Goal: Information Seeking & Learning: Learn about a topic

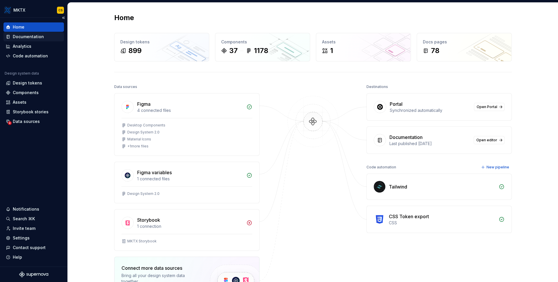
click at [24, 38] on div "Documentation" at bounding box center [28, 37] width 31 height 6
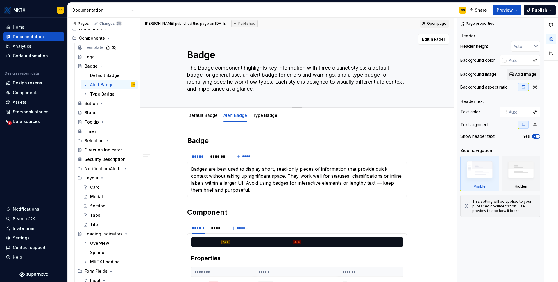
scroll to position [154, 0]
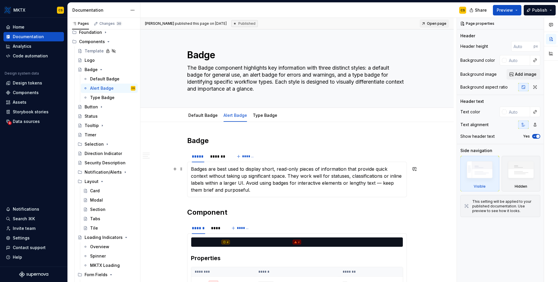
click at [257, 173] on p "Badges are best used to display short, read-only pieces of information that pro…" at bounding box center [297, 179] width 212 height 28
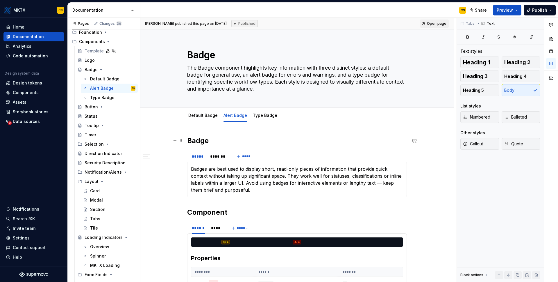
click at [275, 137] on h2 "Badge" at bounding box center [297, 140] width 220 height 9
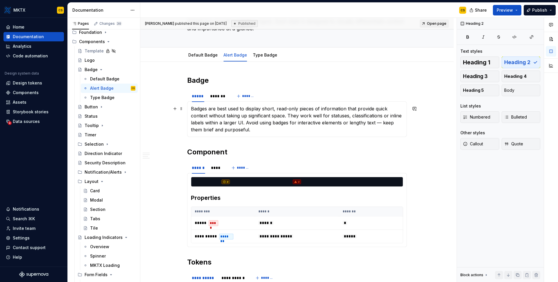
click at [258, 121] on p "Badges are best used to display short, read-only pieces of information that pro…" at bounding box center [297, 119] width 212 height 28
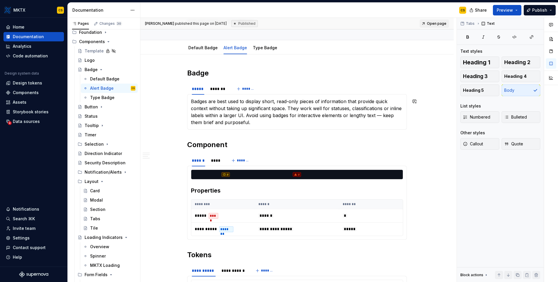
scroll to position [71, 0]
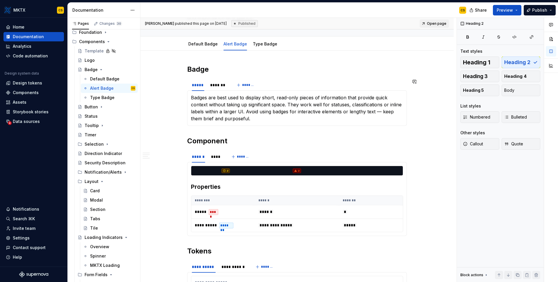
click at [231, 126] on section "***** ******* ******* Badges are best used to display short, read-only pieces o…" at bounding box center [297, 102] width 220 height 47
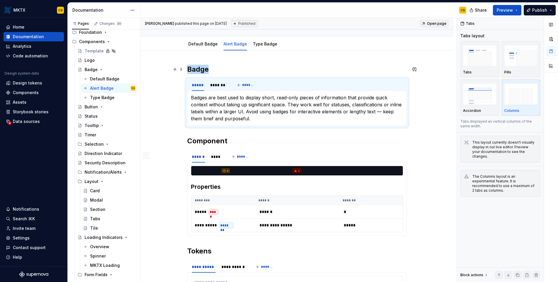
click at [274, 72] on h2 "Badge" at bounding box center [297, 69] width 220 height 9
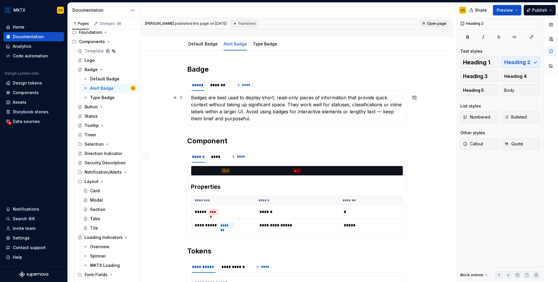
click at [265, 115] on p "Badges are best used to display short, read-only pieces of information that pro…" at bounding box center [297, 108] width 212 height 28
click at [302, 87] on div "***** ******* *******" at bounding box center [297, 85] width 220 height 12
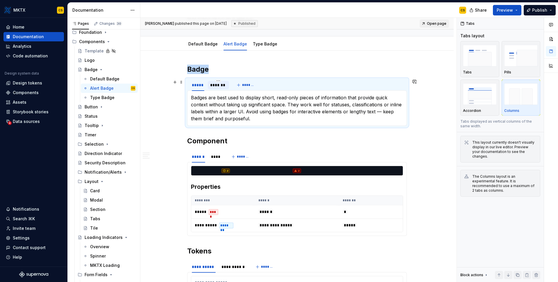
click at [211, 86] on div "*******" at bounding box center [218, 85] width 17 height 6
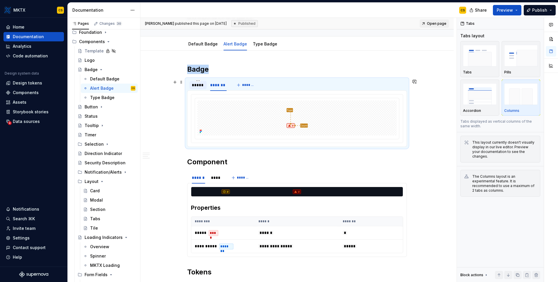
click at [199, 87] on div "*****" at bounding box center [198, 85] width 13 height 6
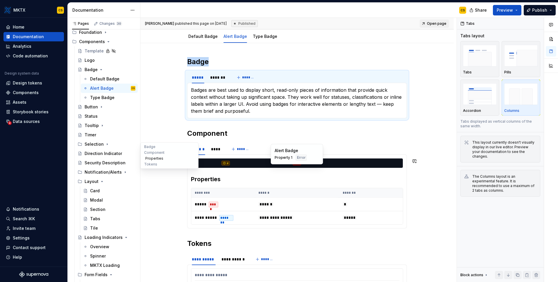
scroll to position [83, 0]
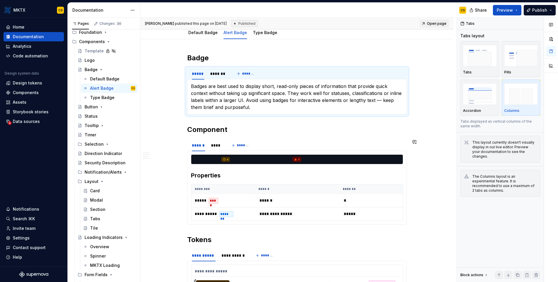
click at [312, 135] on div "**********" at bounding box center [297, 237] width 220 height 369
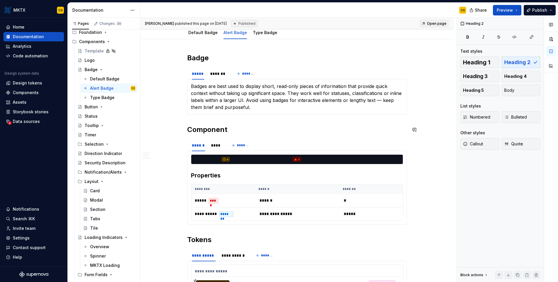
scroll to position [75, 0]
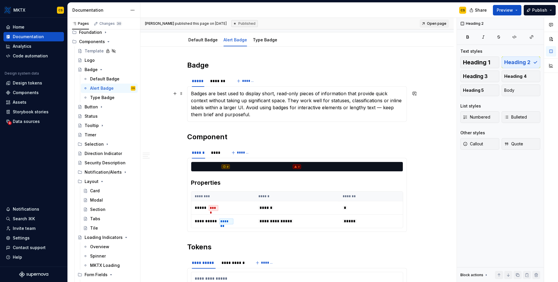
click at [263, 107] on p "Badges are best used to display short, read-only pieces of information that pro…" at bounding box center [297, 104] width 212 height 28
click at [308, 80] on div "***** ******* *******" at bounding box center [297, 81] width 220 height 12
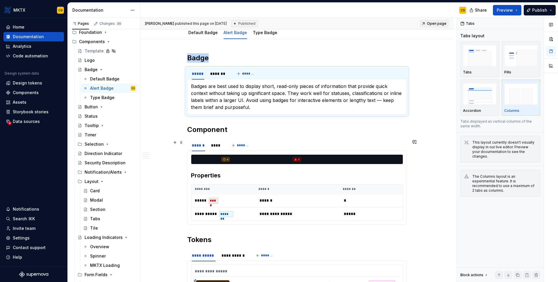
scroll to position [86, 0]
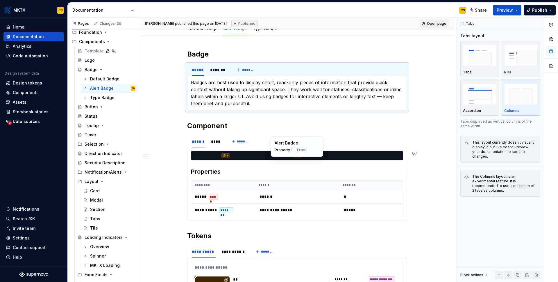
click at [316, 137] on div "Alert Badge Property 1 Error" at bounding box center [297, 146] width 52 height 20
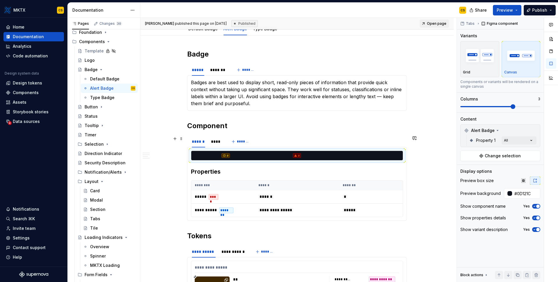
click at [299, 145] on div "****** **** *******" at bounding box center [297, 142] width 220 height 12
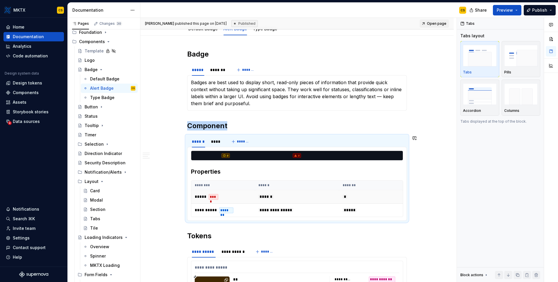
scroll to position [119, 0]
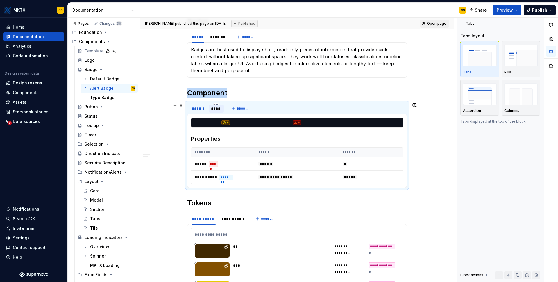
click at [219, 111] on div "****" at bounding box center [216, 109] width 10 height 6
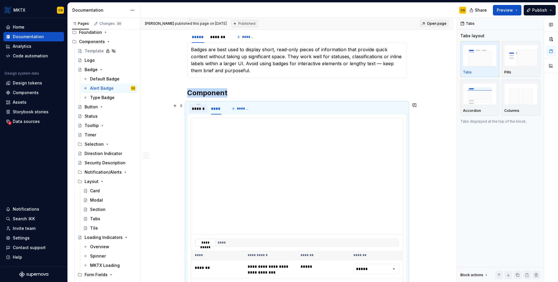
click at [198, 110] on div "******" at bounding box center [198, 109] width 13 height 6
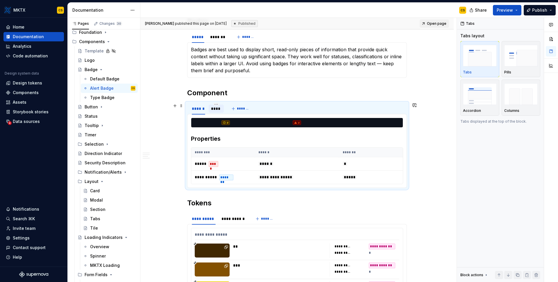
click at [221, 111] on div "****" at bounding box center [216, 109] width 10 height 6
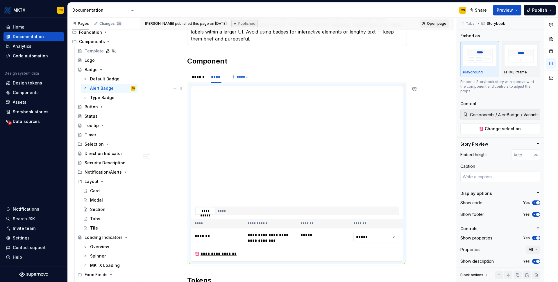
scroll to position [206, 0]
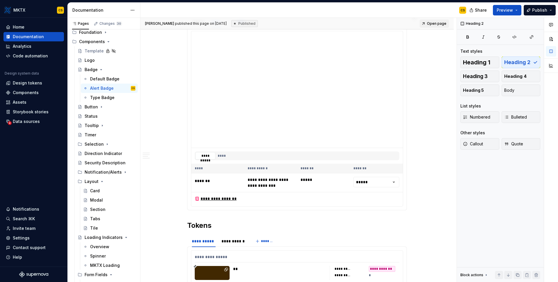
click at [268, 214] on div "**********" at bounding box center [297, 169] width 220 height 478
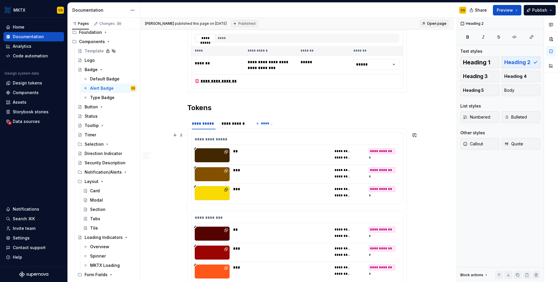
scroll to position [331, 0]
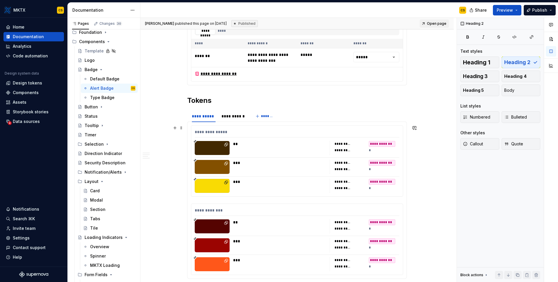
click at [258, 144] on div "**" at bounding box center [279, 144] width 93 height 6
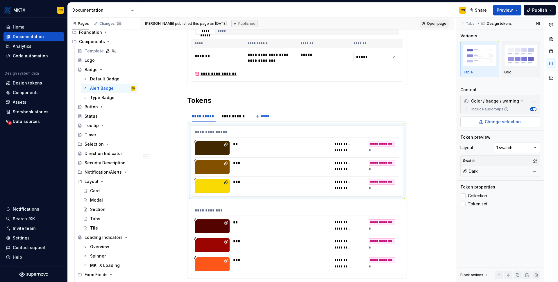
click at [512, 125] on button "Change selection" at bounding box center [501, 121] width 80 height 10
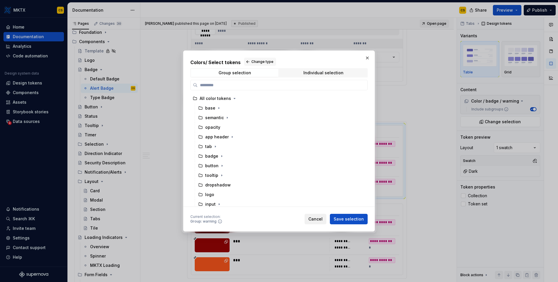
click at [321, 221] on span "Cancel" at bounding box center [316, 219] width 14 height 6
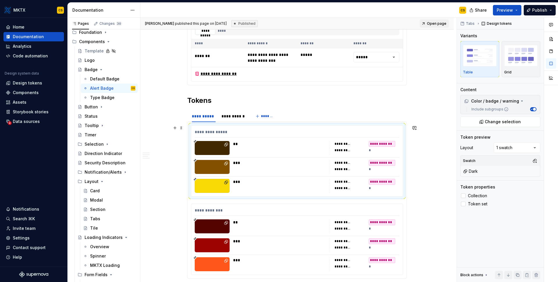
scroll to position [423, 0]
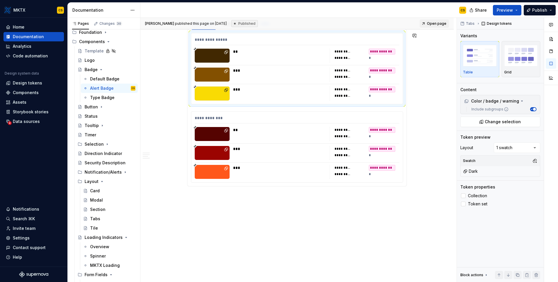
type textarea "*"
click at [40, 236] on div "Settings" at bounding box center [34, 238] width 56 height 6
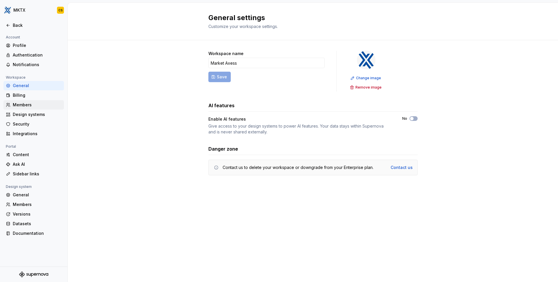
click at [38, 102] on div "Members" at bounding box center [37, 105] width 49 height 6
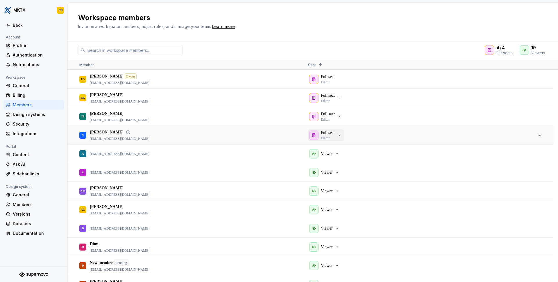
click at [344, 136] on button "Full seat Editor" at bounding box center [326, 135] width 36 height 12
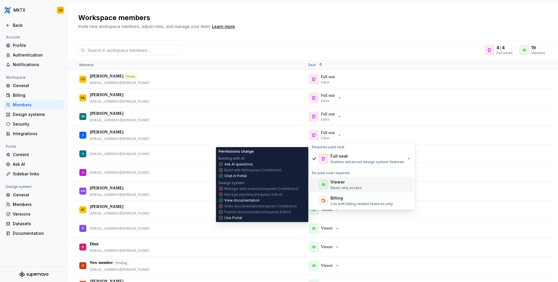
click at [359, 187] on p "Read-only access" at bounding box center [346, 187] width 31 height 5
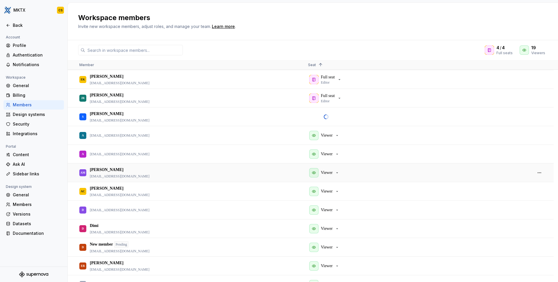
scroll to position [22, 0]
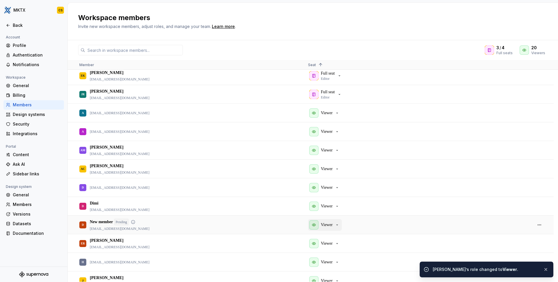
click at [327, 226] on p "Viewer" at bounding box center [327, 225] width 12 height 6
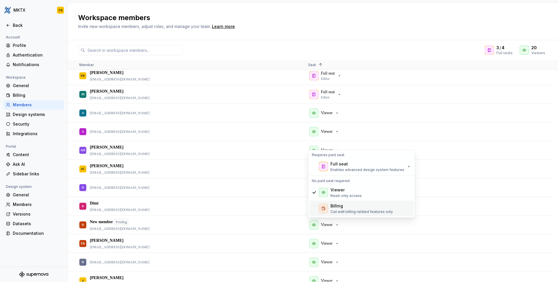
click at [357, 210] on p "Can edit billing related features only" at bounding box center [362, 211] width 63 height 5
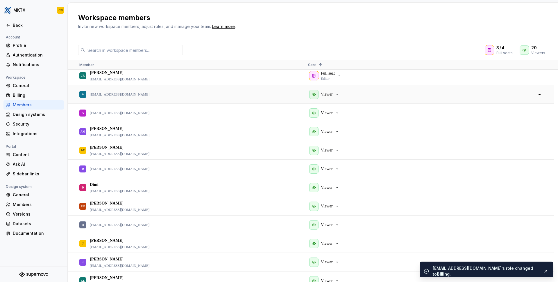
scroll to position [11, 0]
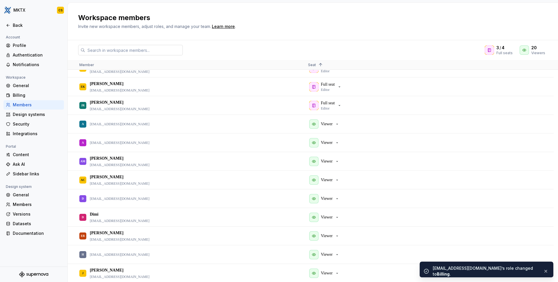
click at [143, 48] on input "text" at bounding box center [134, 50] width 98 height 10
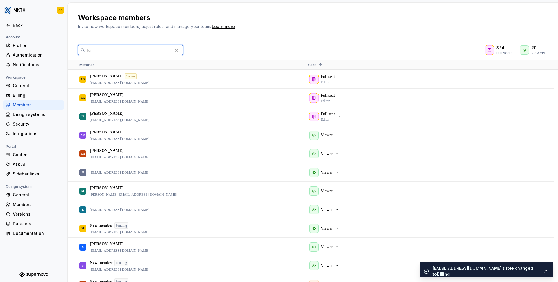
scroll to position [0, 0]
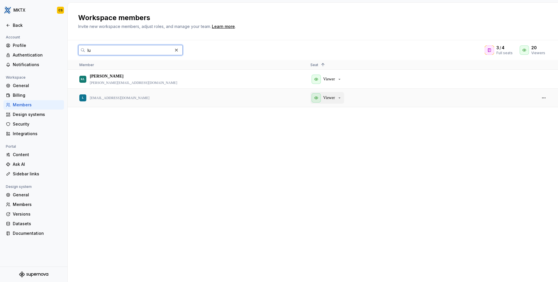
type input "lu"
click at [340, 99] on icon "button" at bounding box center [339, 97] width 5 height 5
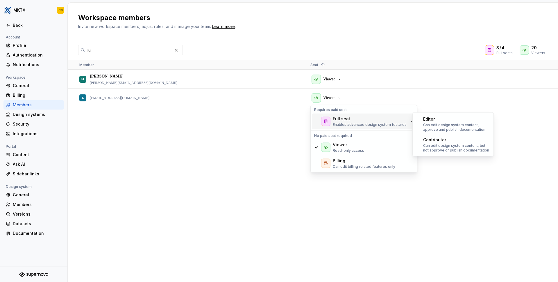
click at [355, 121] on div "Full seat Enables advanced design system features" at bounding box center [370, 121] width 74 height 11
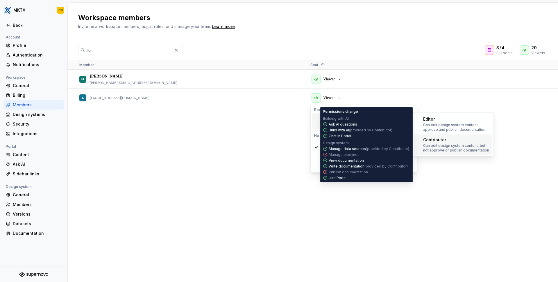
click at [452, 150] on p "Can edit design system content, but not approve or publish documentation" at bounding box center [457, 147] width 67 height 9
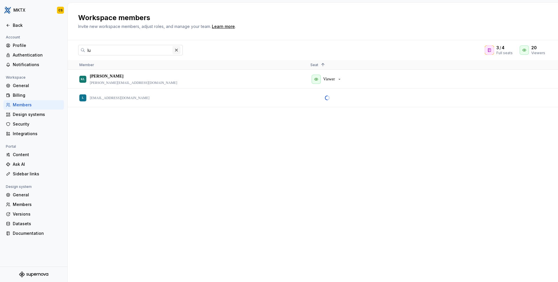
click at [177, 49] on button "button" at bounding box center [176, 50] width 8 height 8
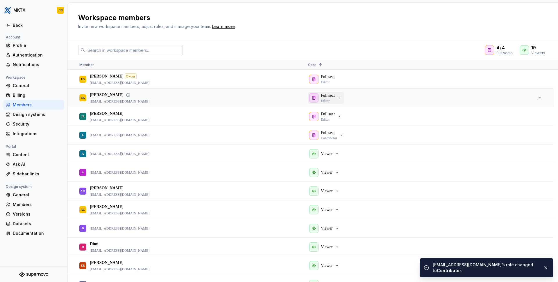
click at [337, 97] on div "Full seat Editor" at bounding box center [325, 97] width 33 height 10
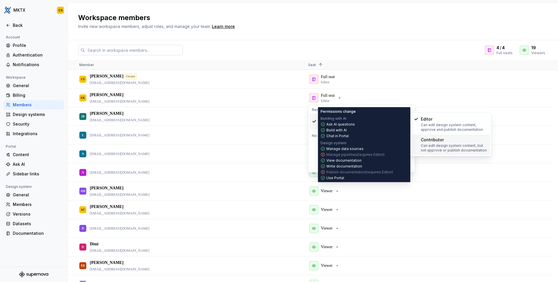
click at [465, 147] on p "Can edit design system content, but not approve or publish documentation" at bounding box center [454, 147] width 67 height 9
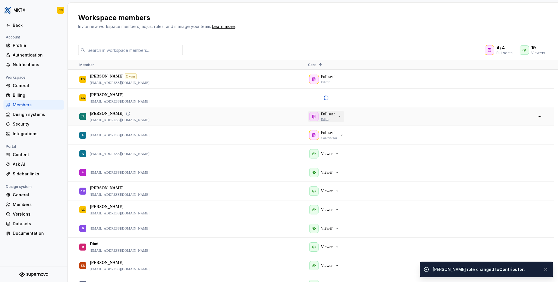
click at [334, 118] on div "Full seat Editor" at bounding box center [328, 116] width 14 height 10
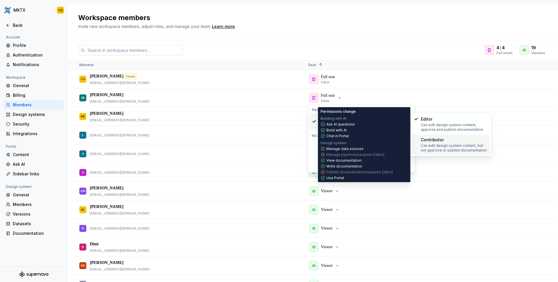
click at [450, 150] on p "Can edit design system content, but not approve or publish documentation" at bounding box center [454, 147] width 67 height 9
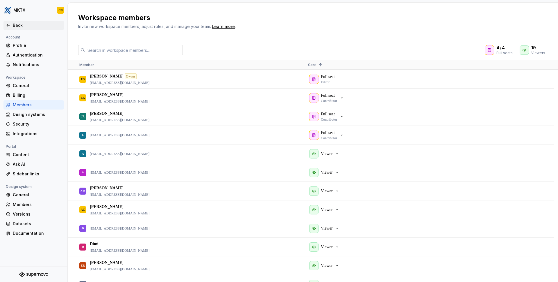
click at [20, 26] on div "Back" at bounding box center [37, 25] width 49 height 6
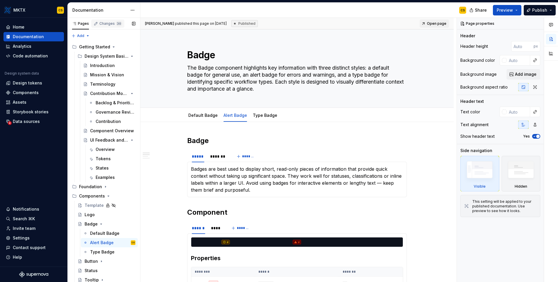
click at [107, 21] on div "Changes 30" at bounding box center [107, 23] width 33 height 8
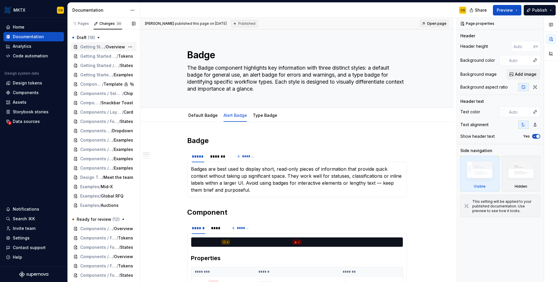
click at [92, 47] on span "Getting Started / Design System Basics / UI Feedback and Transient Sates WIP" at bounding box center [92, 47] width 24 height 6
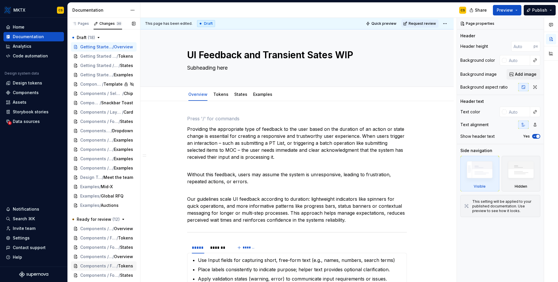
scroll to position [55, 0]
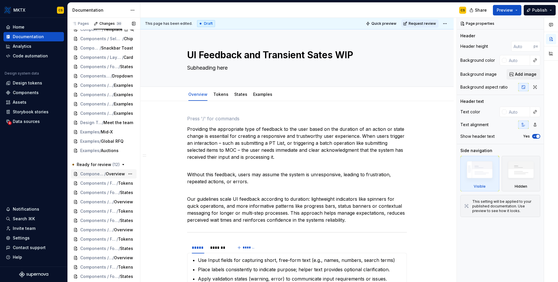
click at [99, 175] on span "Components / Form Fields / Radio Button" at bounding box center [92, 174] width 24 height 6
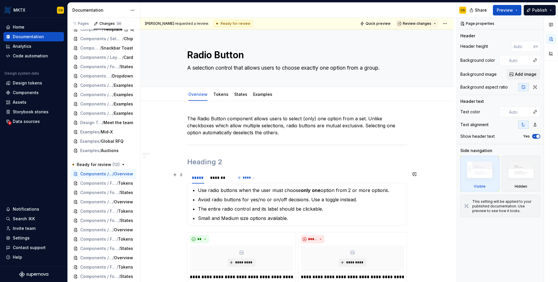
scroll to position [15, 0]
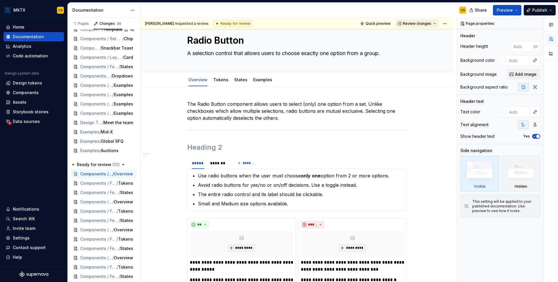
click at [434, 25] on button "Review changes" at bounding box center [417, 23] width 43 height 8
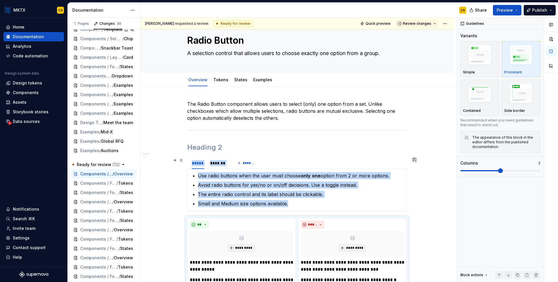
scroll to position [107, 0]
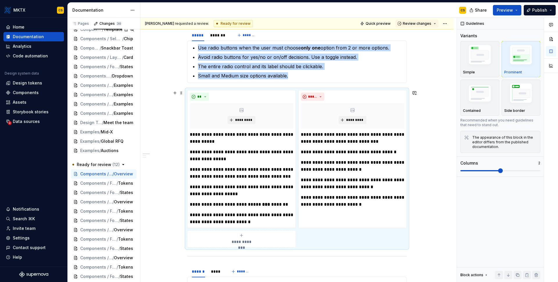
click at [424, 175] on div "**********" at bounding box center [297, 245] width 314 height 572
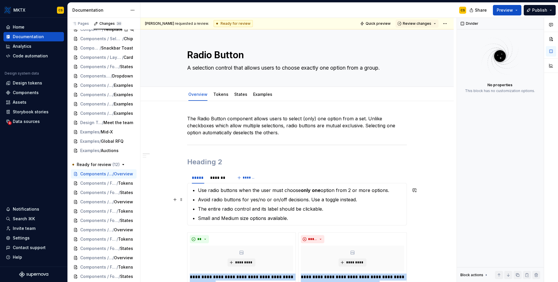
scroll to position [33, 0]
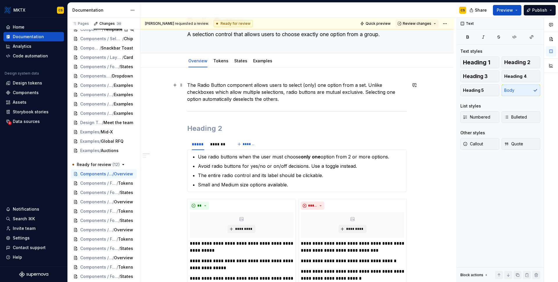
click at [284, 92] on p "The Radio Button component allows users to select (only) one option from a set.…" at bounding box center [297, 91] width 220 height 21
click at [416, 86] on button "button" at bounding box center [415, 85] width 8 height 8
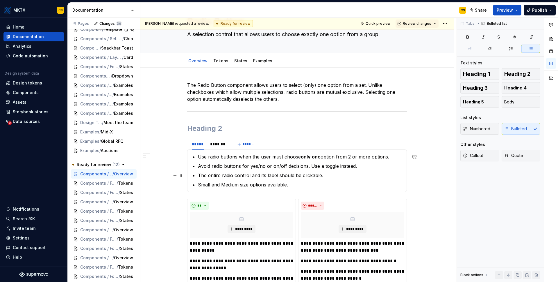
click at [381, 170] on ul "Use radio buttons when the user must choose only one option from 2 or more opti…" at bounding box center [300, 170] width 205 height 35
click at [416, 156] on button "button" at bounding box center [415, 156] width 8 height 8
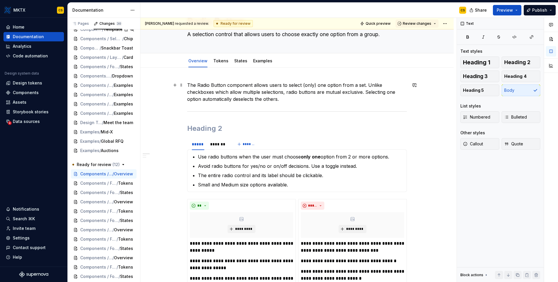
click at [390, 86] on p "The Radio Button component allows users to select (only) one option from a set.…" at bounding box center [297, 91] width 220 height 21
click at [414, 83] on button "button" at bounding box center [415, 85] width 8 height 8
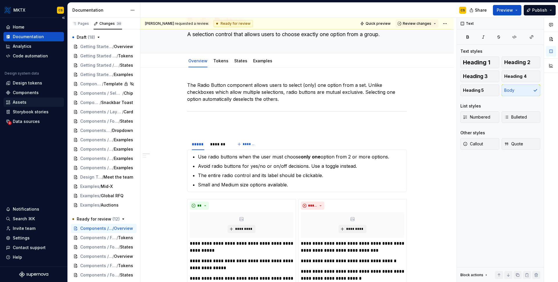
type textarea "*"
